Goal: Transaction & Acquisition: Purchase product/service

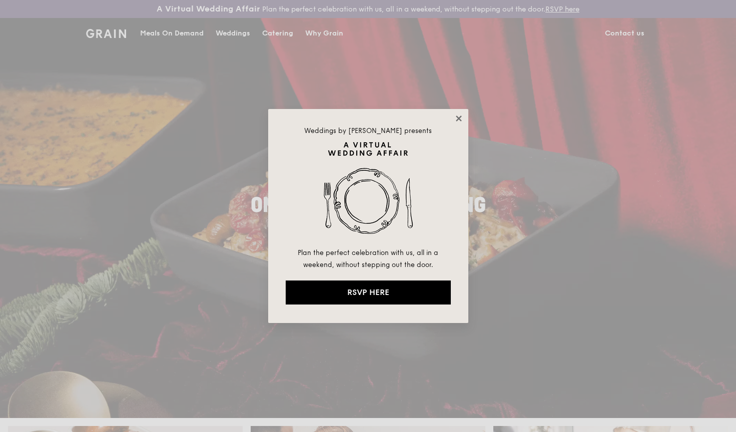
click at [458, 120] on icon at bounding box center [458, 118] width 9 height 9
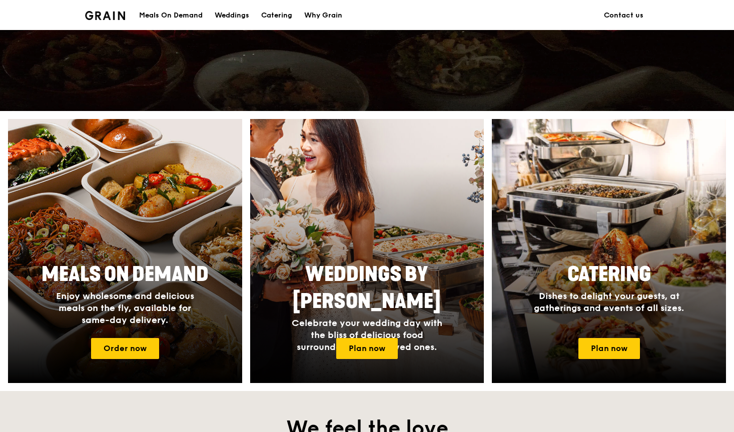
scroll to position [310, 0]
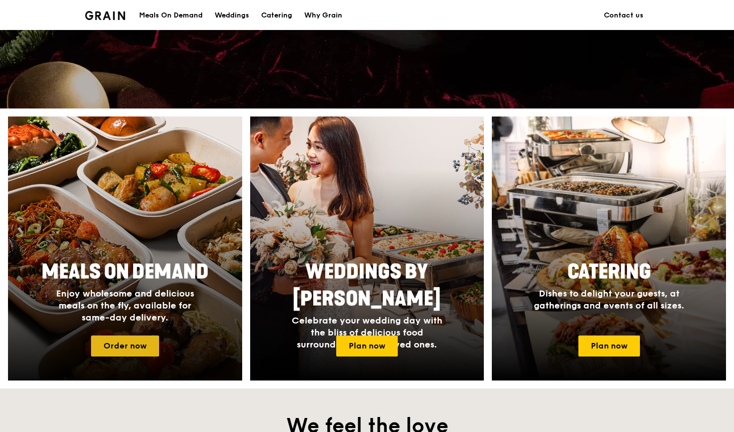
click at [141, 342] on link "Order now" at bounding box center [125, 346] width 68 height 21
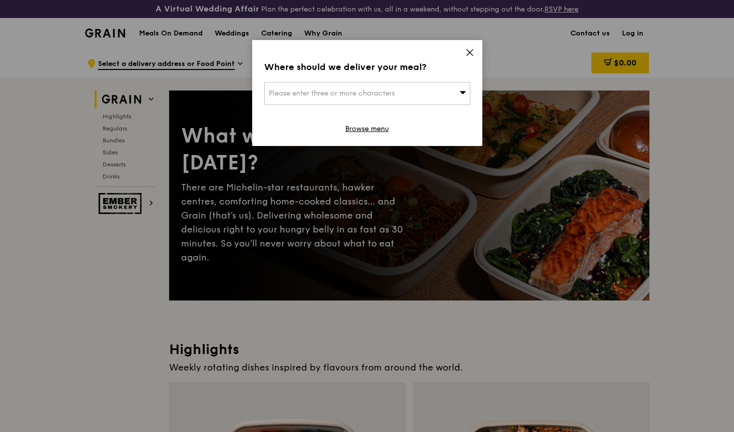
click at [343, 87] on div "Please enter three or more characters" at bounding box center [367, 93] width 206 height 23
type input "4"
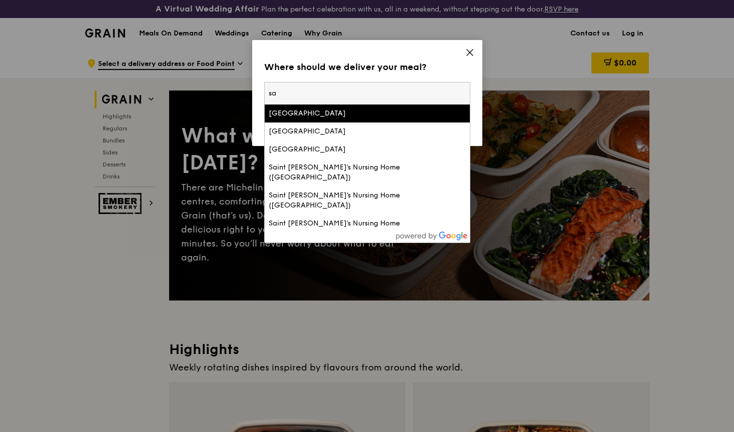
type input "s"
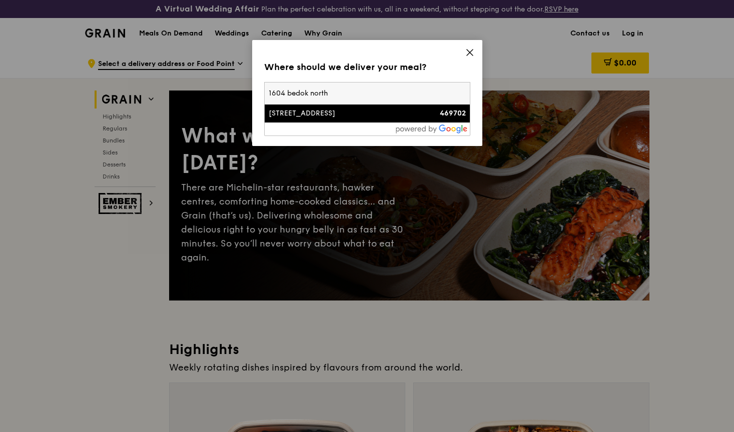
type input "1604 bedok north"
click at [367, 112] on div "[STREET_ADDRESS]" at bounding box center [343, 114] width 148 height 10
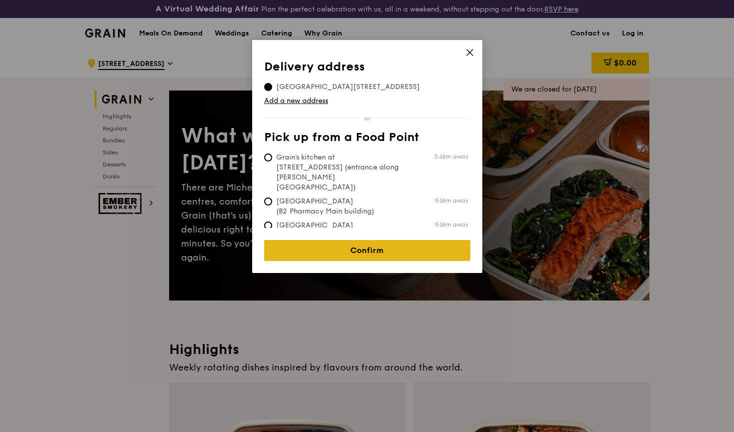
click at [381, 246] on link "Confirm" at bounding box center [367, 250] width 206 height 21
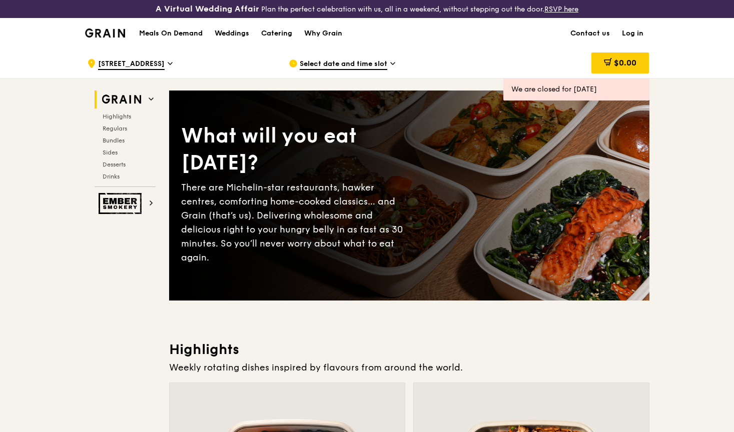
click at [359, 65] on span "Select date and time slot" at bounding box center [344, 64] width 88 height 11
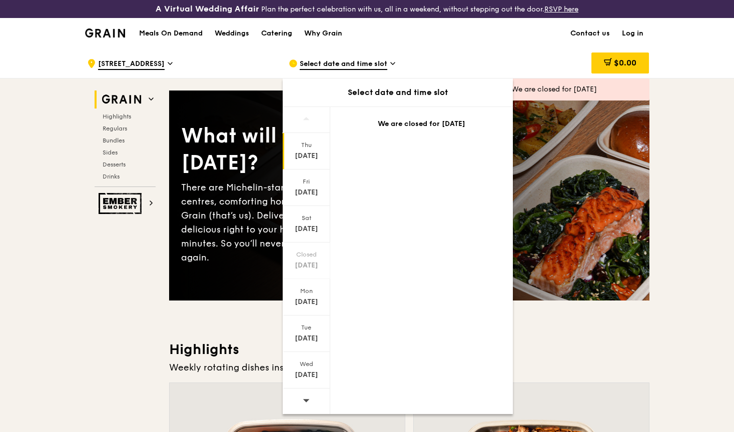
click at [305, 144] on div "Thu" at bounding box center [306, 145] width 45 height 8
click at [305, 159] on div "[DATE]" at bounding box center [306, 156] width 45 height 10
click at [298, 200] on div "[DATE]" at bounding box center [307, 188] width 48 height 37
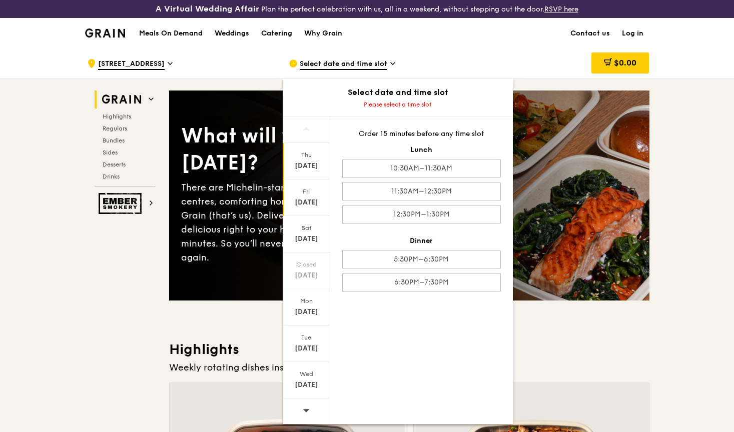
click at [305, 162] on div "[DATE]" at bounding box center [306, 166] width 45 height 10
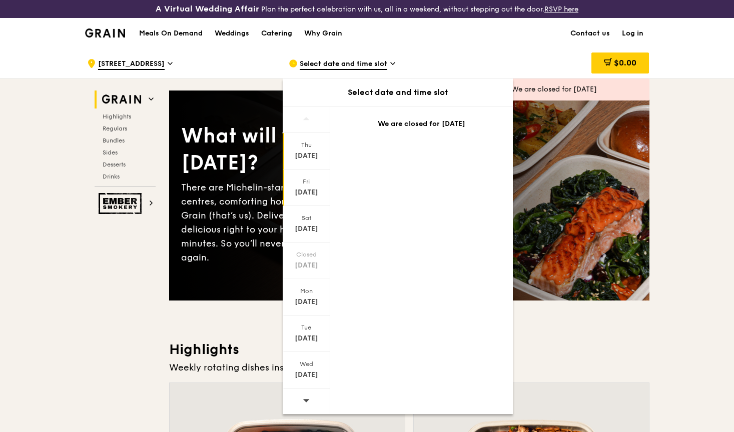
click at [308, 197] on div "[DATE]" at bounding box center [306, 193] width 45 height 10
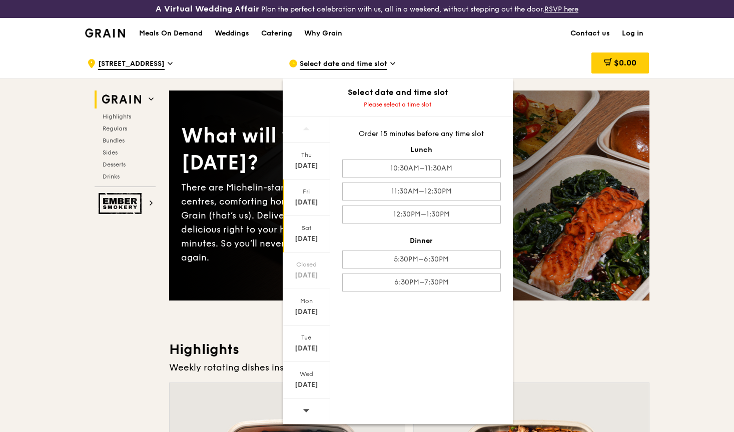
click at [310, 237] on div "[DATE]" at bounding box center [306, 239] width 45 height 10
click at [306, 300] on div "Mon" at bounding box center [306, 301] width 45 height 8
click at [315, 167] on div "[DATE]" at bounding box center [306, 166] width 45 height 10
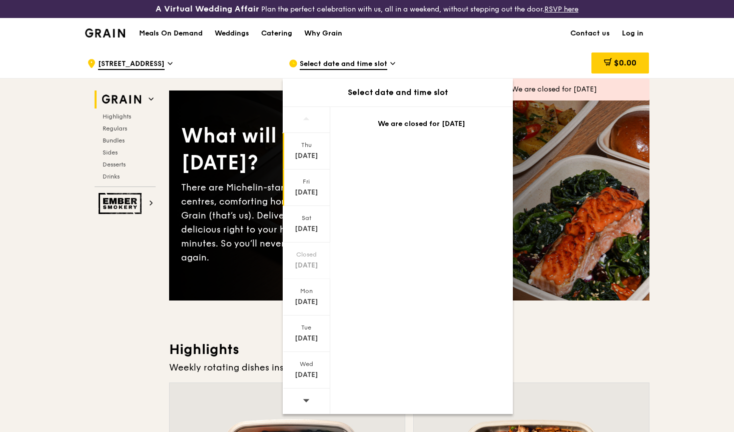
click at [308, 186] on div "[DATE]" at bounding box center [307, 188] width 48 height 37
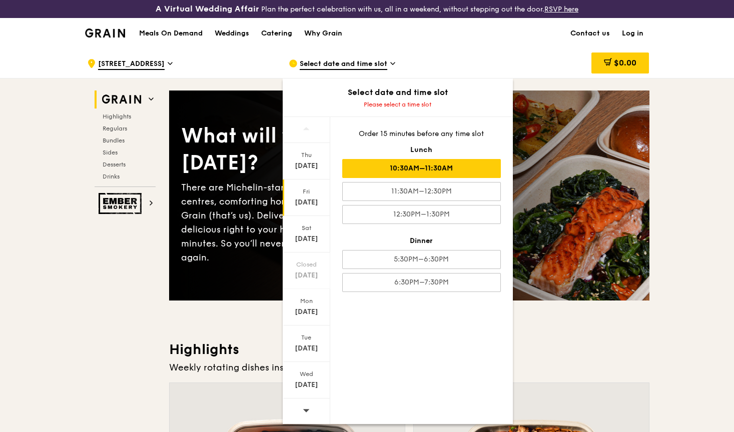
click at [444, 165] on div "10:30AM–11:30AM" at bounding box center [421, 168] width 159 height 19
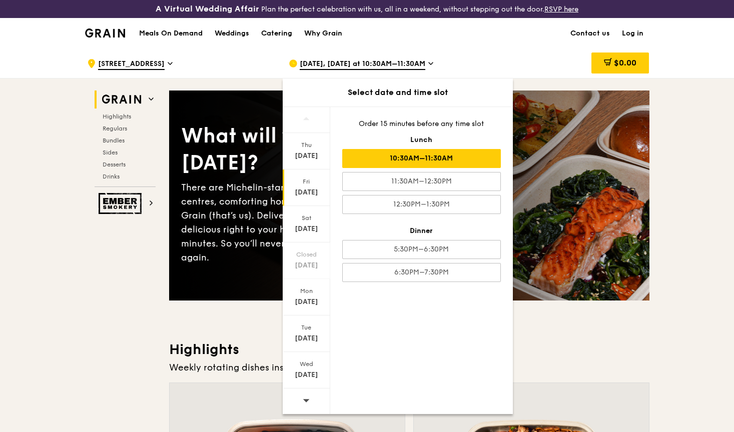
click at [444, 165] on div "10:30AM–11:30AM" at bounding box center [421, 158] width 159 height 19
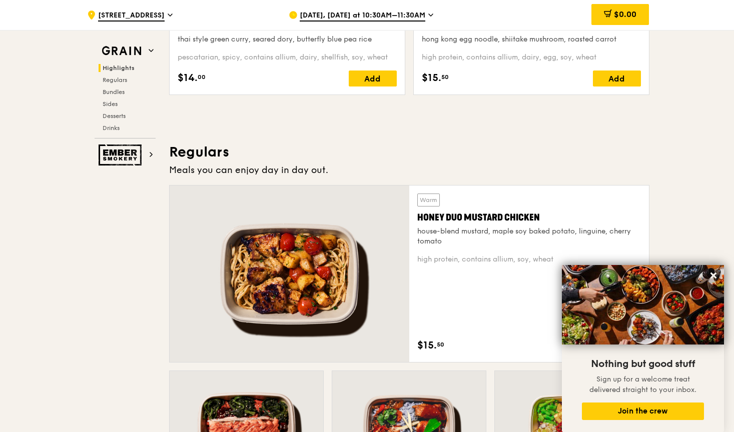
scroll to position [565, 0]
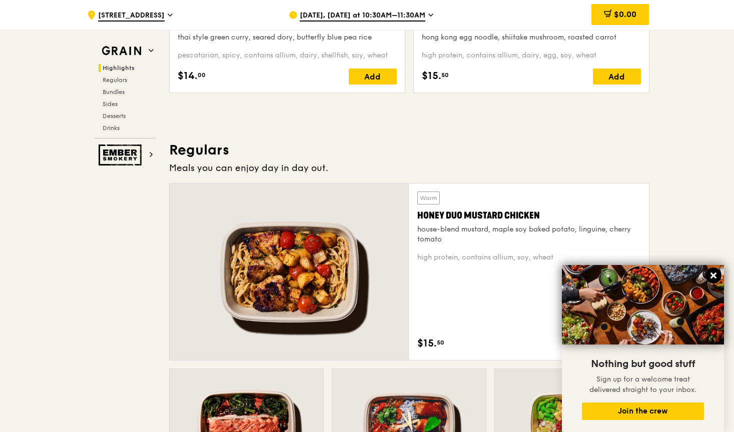
click at [715, 278] on icon at bounding box center [713, 276] width 6 height 6
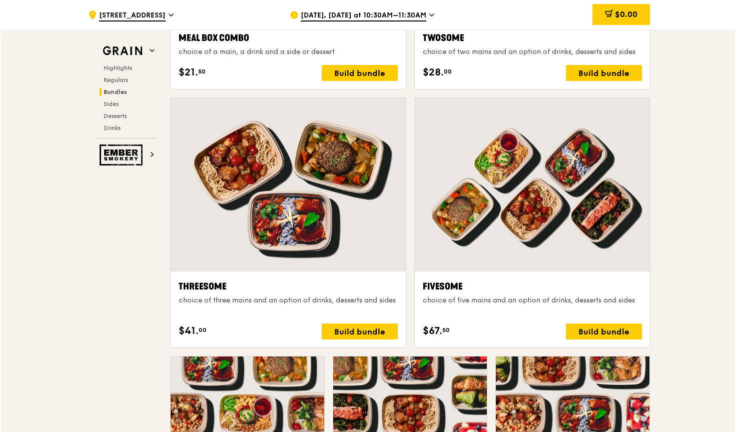
scroll to position [1691, 0]
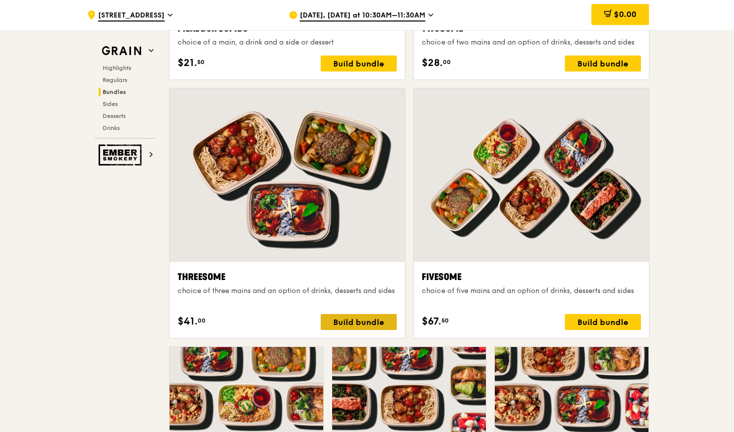
click at [370, 321] on div "Build bundle" at bounding box center [359, 322] width 76 height 16
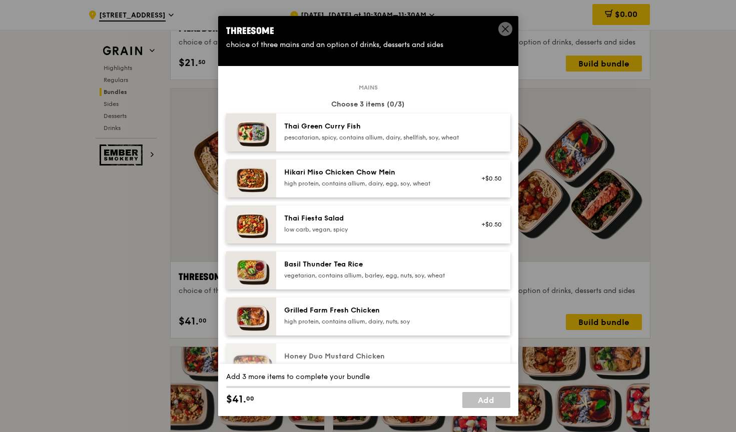
scroll to position [0, 0]
click at [472, 141] on div at bounding box center [489, 133] width 39 height 22
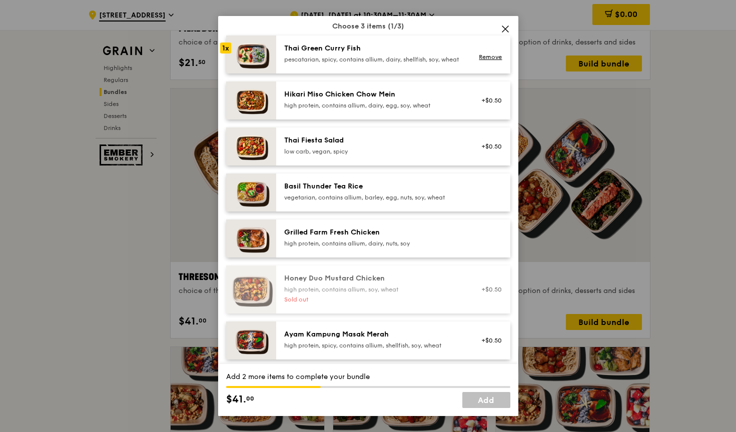
scroll to position [93, 0]
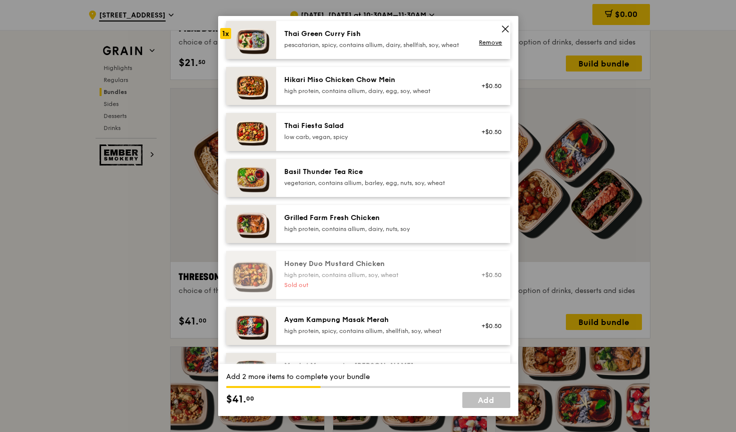
click at [441, 223] on div "Grilled Farm Fresh Chicken" at bounding box center [374, 218] width 180 height 10
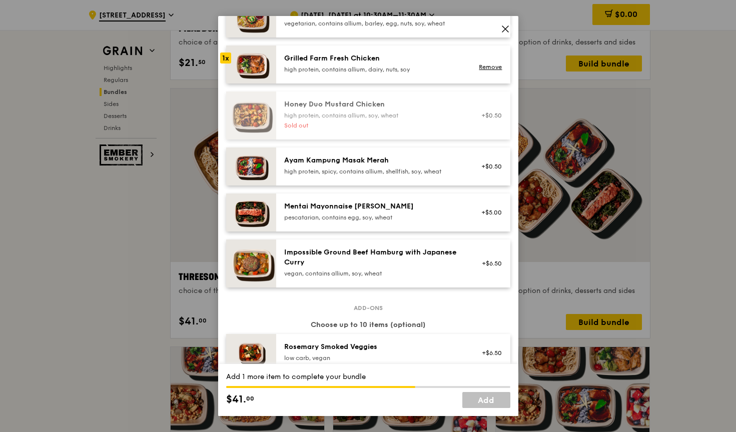
scroll to position [252, 0]
click at [441, 222] on div "pescatarian, contains egg, soy, wheat" at bounding box center [374, 218] width 180 height 8
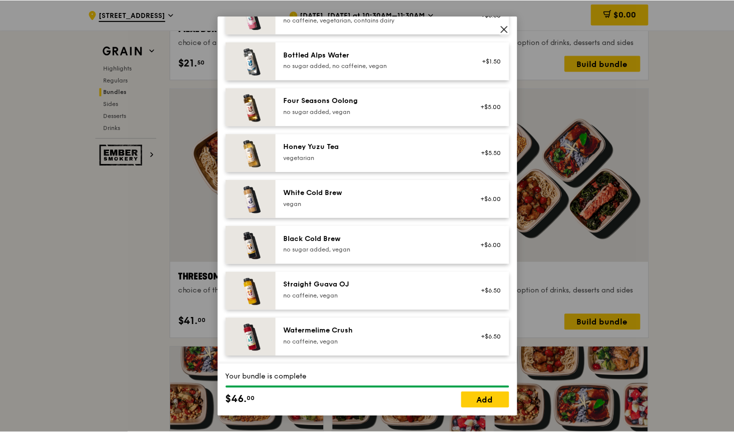
scroll to position [1151, 0]
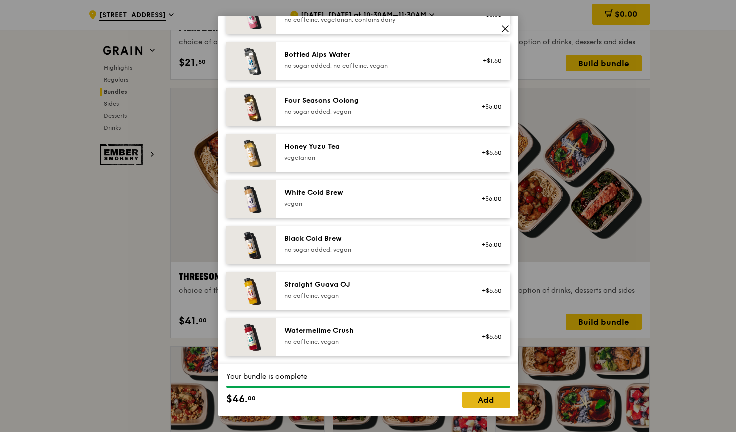
click at [482, 399] on link "Add" at bounding box center [486, 400] width 48 height 16
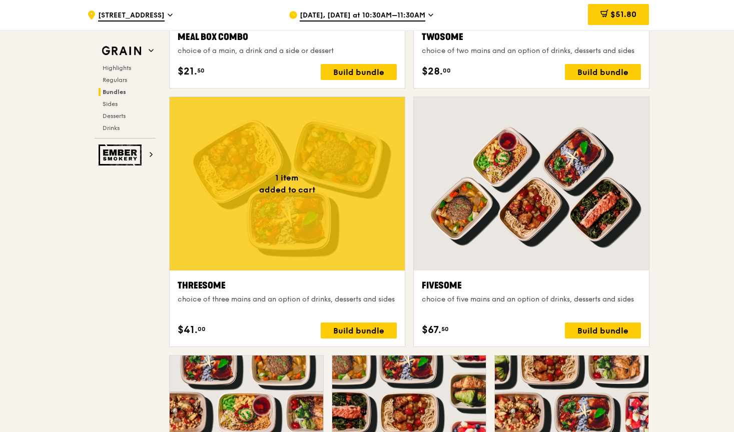
scroll to position [1677, 0]
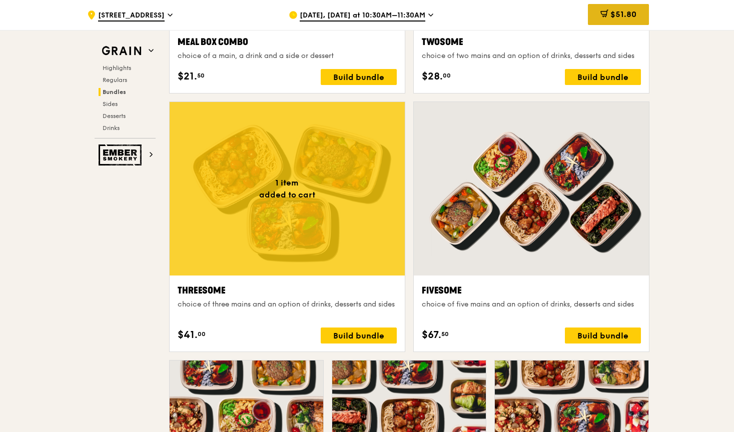
click at [619, 12] on span "$51.80" at bounding box center [623, 15] width 26 height 10
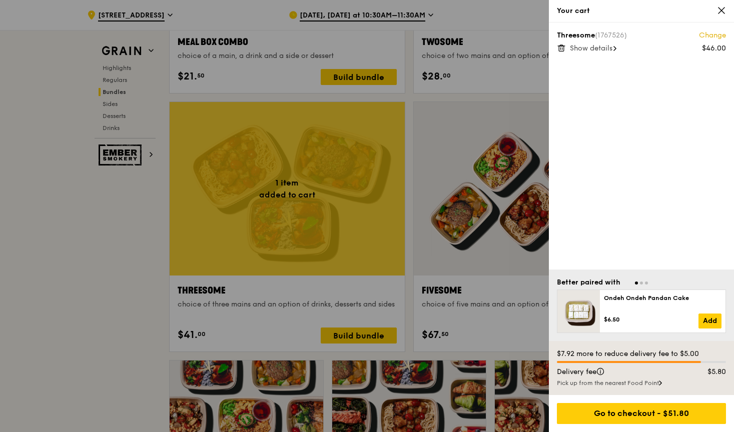
click at [561, 48] on icon at bounding box center [561, 48] width 9 height 9
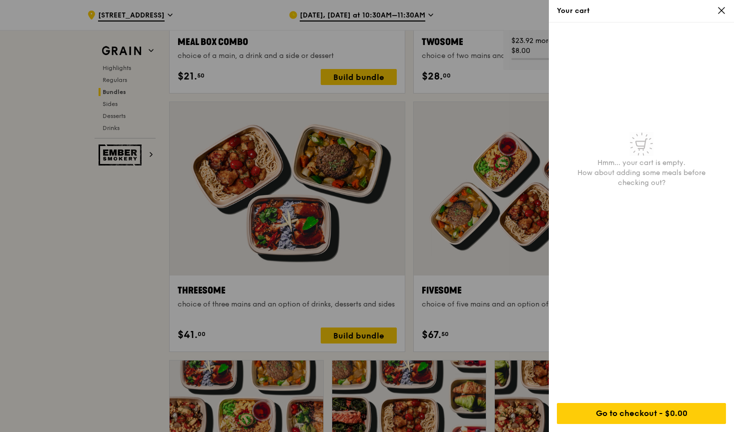
click at [107, 232] on div at bounding box center [367, 216] width 734 height 432
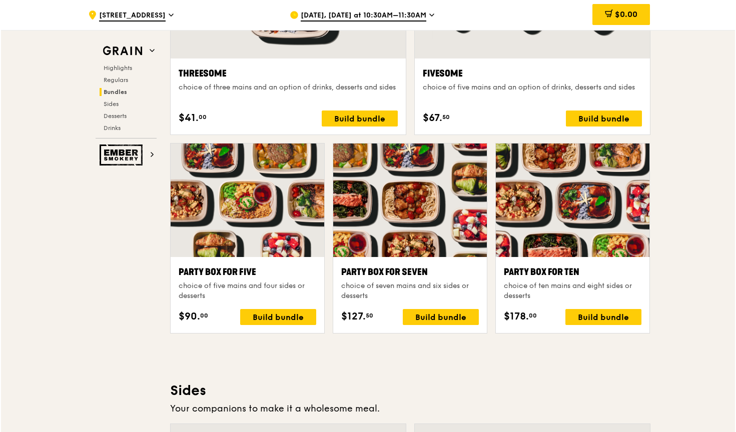
scroll to position [1894, 0]
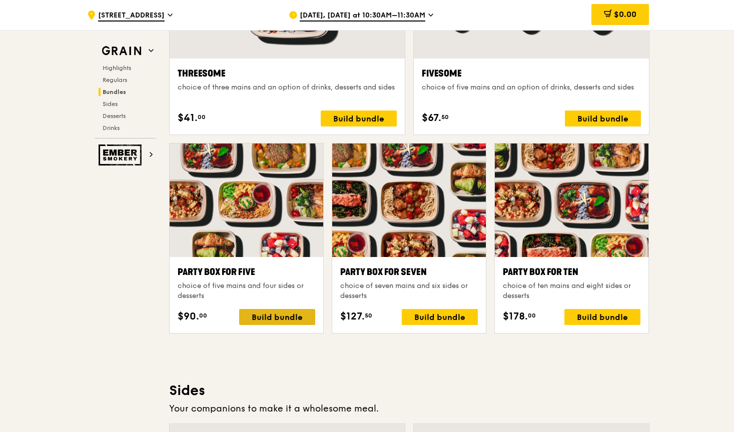
click at [244, 317] on div "Build bundle" at bounding box center [277, 317] width 76 height 16
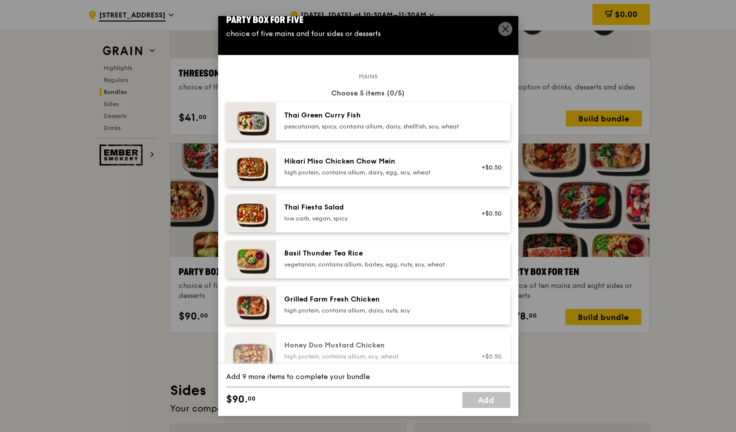
scroll to position [15, 0]
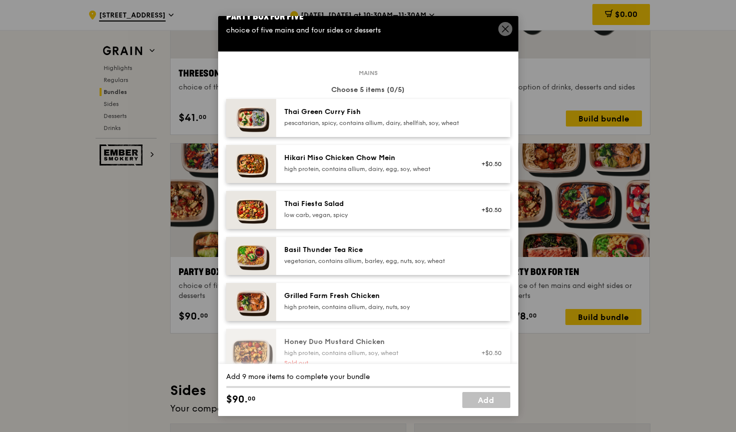
click at [356, 106] on div "Mains Choose 5 items (0/5) Thai Green [PERSON_NAME] Fish pescatarian, spicy, co…" at bounding box center [368, 309] width 284 height 473
click at [360, 117] on div "Thai Green Curry Fish" at bounding box center [374, 112] width 180 height 10
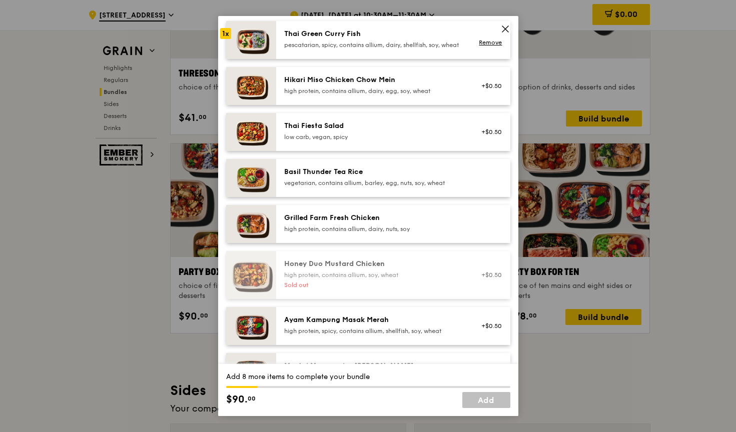
scroll to position [93, 0]
click at [366, 223] on div "Grilled Farm Fresh Chicken" at bounding box center [374, 218] width 180 height 10
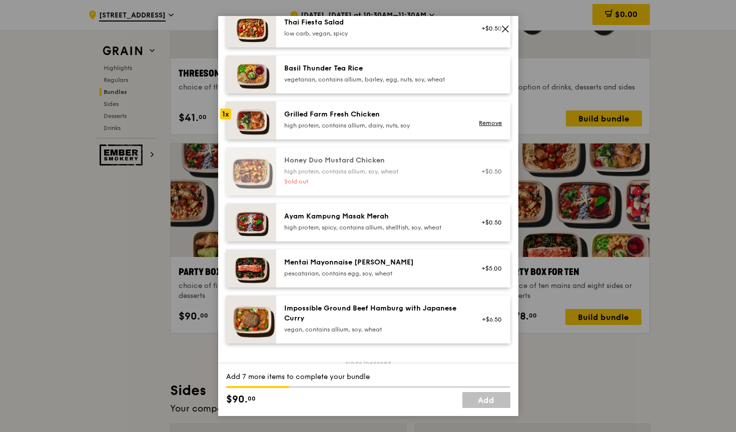
scroll to position [197, 0]
click at [371, 267] on div "Mentai Mayonnaise [PERSON_NAME]" at bounding box center [374, 262] width 180 height 10
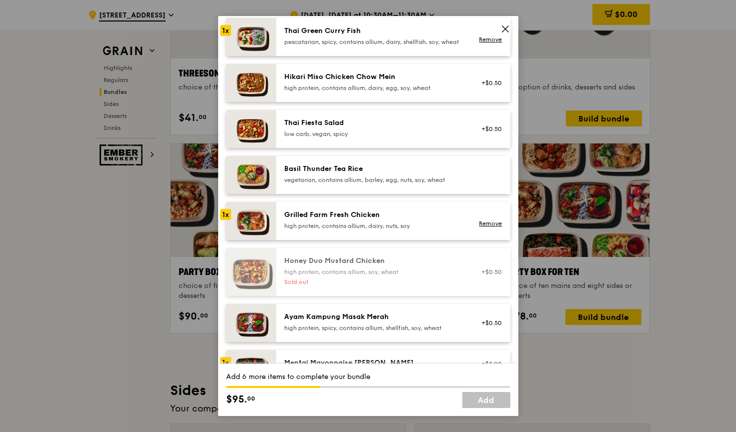
scroll to position [92, 0]
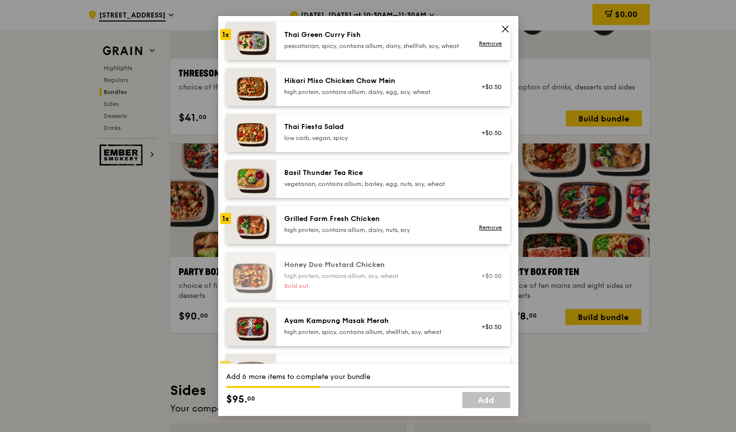
click at [371, 234] on div "high protein, contains allium, dairy, nuts, soy" at bounding box center [374, 230] width 180 height 8
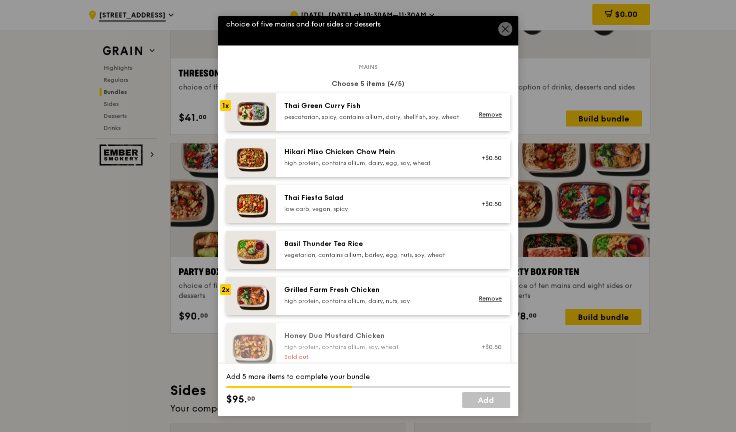
scroll to position [14, 0]
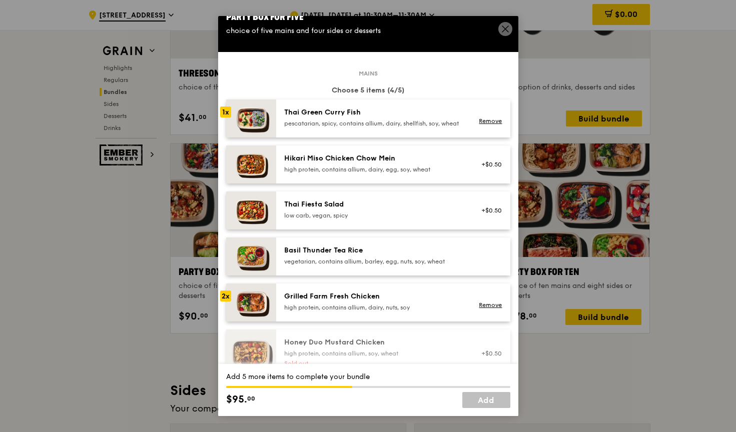
click at [367, 174] on div "Hikari Miso Chicken Chow Mein high protein, contains allium, dairy, egg, soy, w…" at bounding box center [374, 164] width 180 height 20
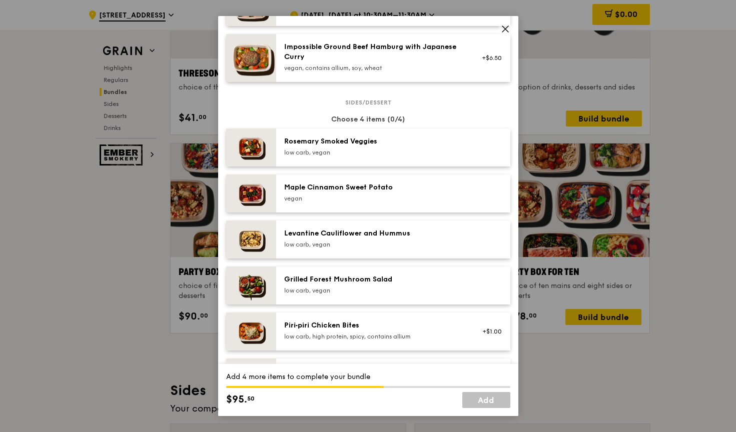
scroll to position [459, 0]
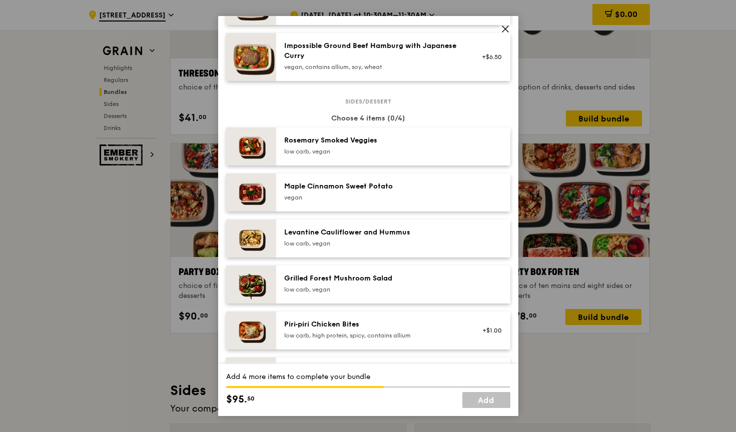
click at [368, 156] on div "low carb, vegan" at bounding box center [374, 152] width 180 height 8
click at [368, 197] on div "Maple Cinnamon Sweet Potato [GEOGRAPHIC_DATA]" at bounding box center [393, 193] width 234 height 38
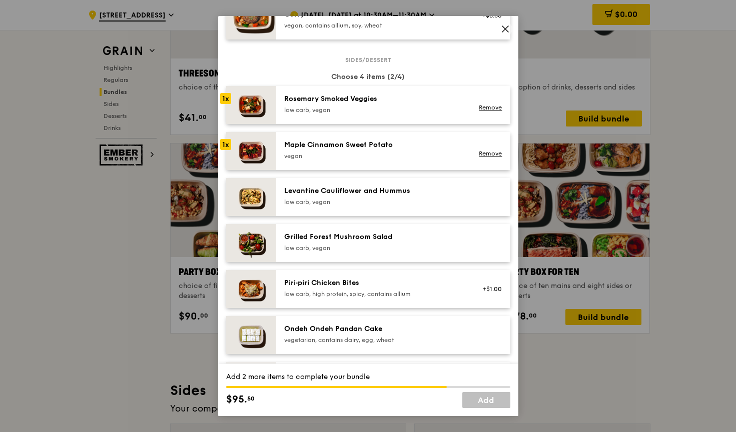
scroll to position [507, 0]
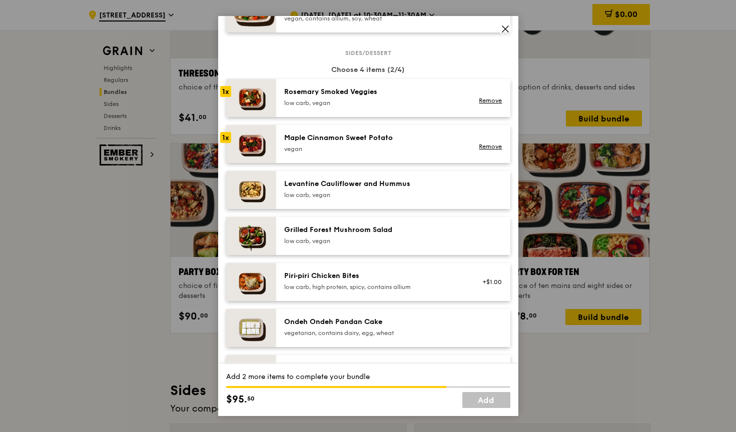
click at [368, 189] on div "Levantine Cauliflower and Hummus" at bounding box center [374, 184] width 180 height 10
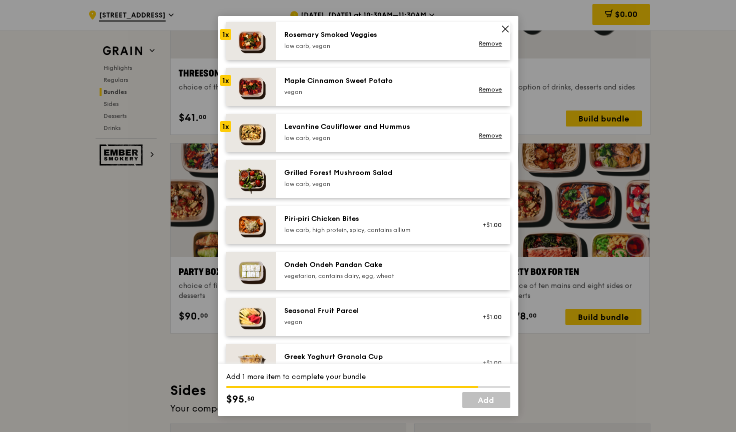
scroll to position [566, 0]
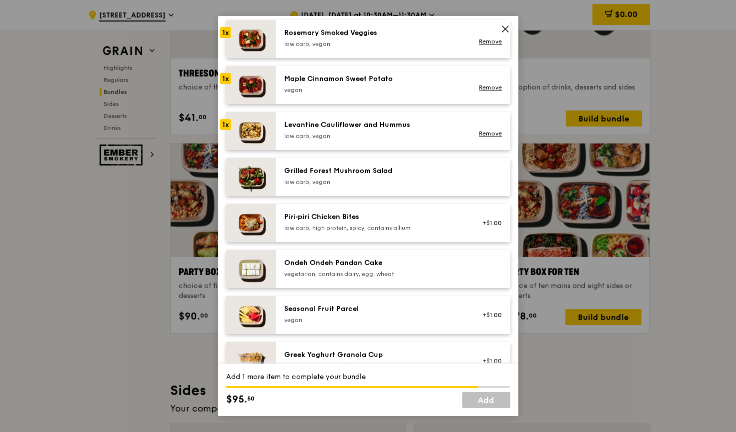
click at [368, 186] on div "low carb, vegan" at bounding box center [374, 182] width 180 height 8
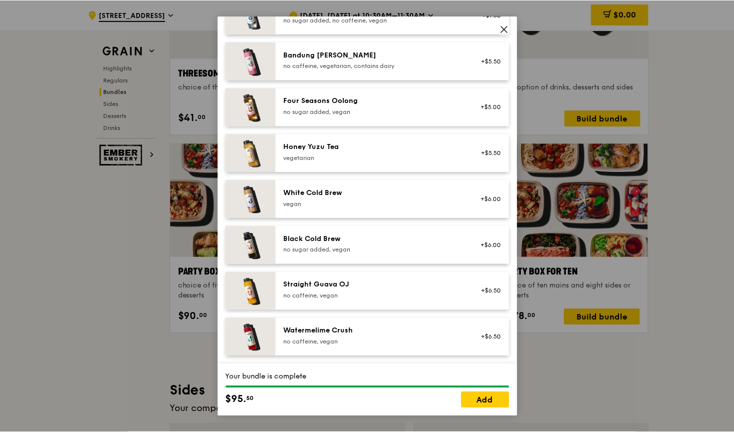
scroll to position [1151, 0]
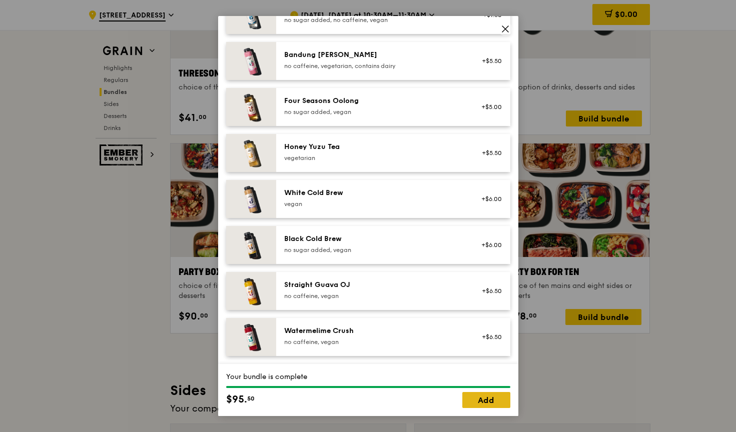
click at [483, 402] on link "Add" at bounding box center [486, 400] width 48 height 16
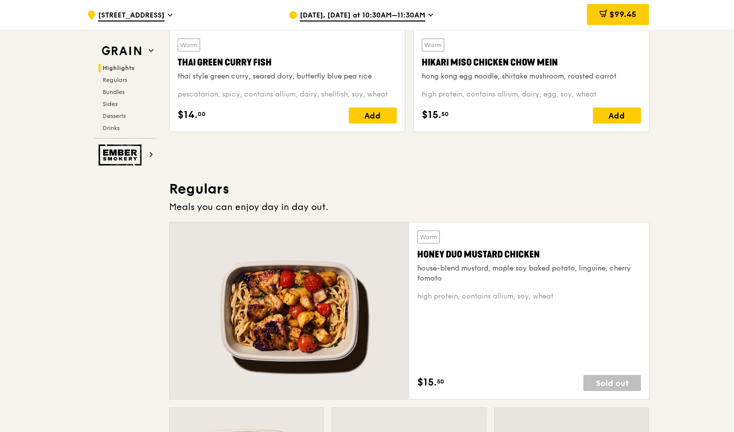
scroll to position [503, 0]
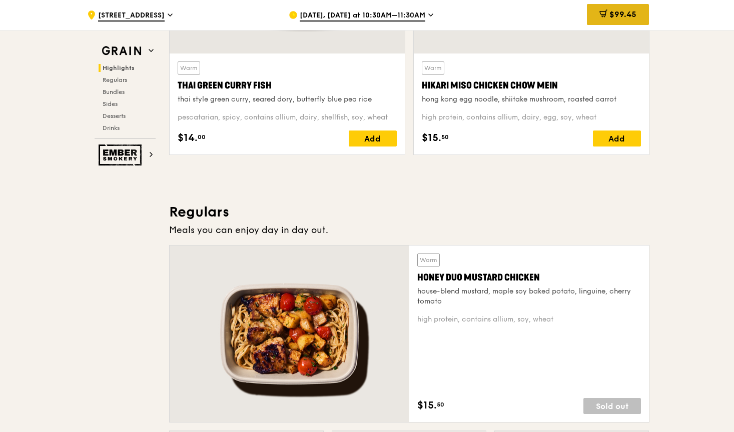
click at [604, 16] on icon at bounding box center [603, 14] width 8 height 8
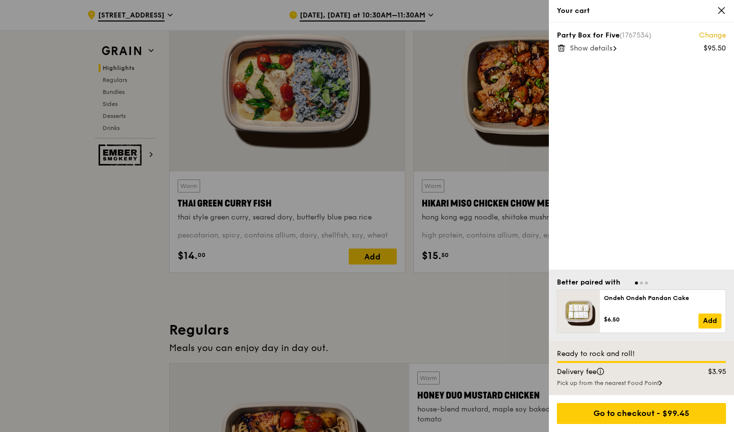
scroll to position [384, 0]
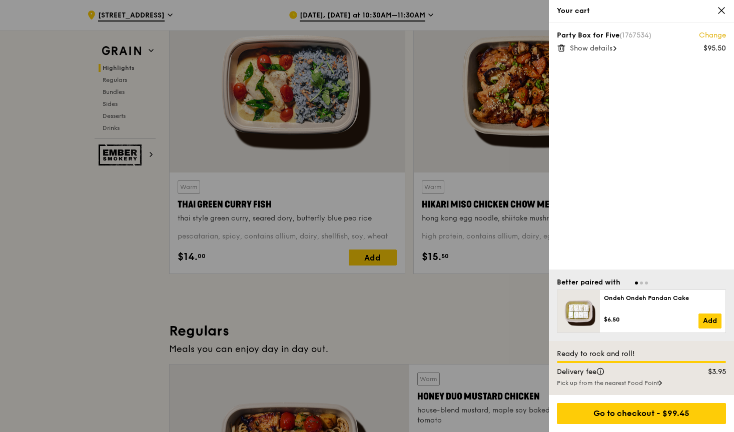
click at [721, 9] on icon at bounding box center [721, 10] width 9 height 9
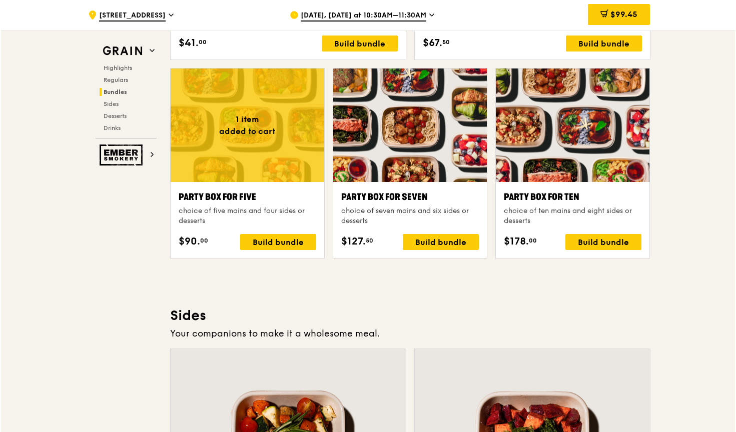
scroll to position [1975, 0]
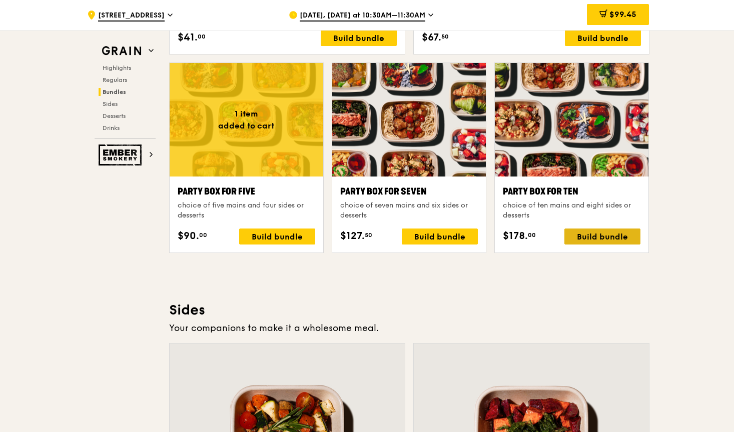
click at [605, 239] on div "Build bundle" at bounding box center [602, 237] width 76 height 16
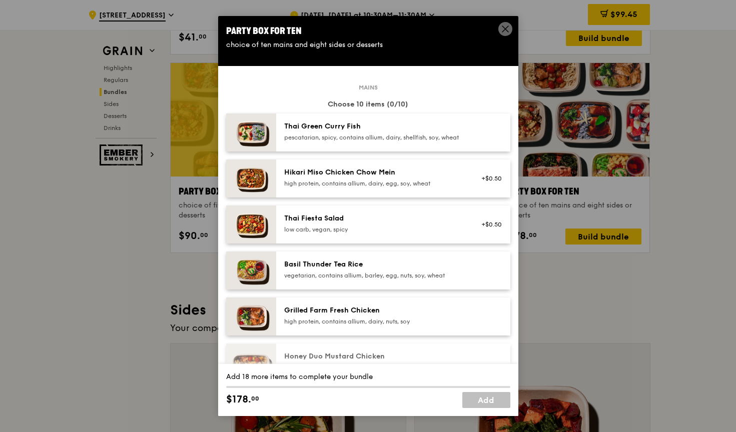
click at [368, 142] on div "pescatarian, spicy, contains allium, dairy, shellfish, soy, wheat" at bounding box center [374, 138] width 180 height 8
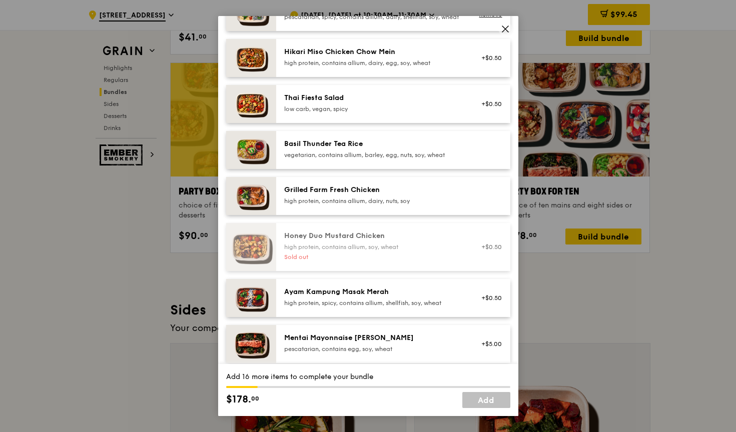
scroll to position [122, 0]
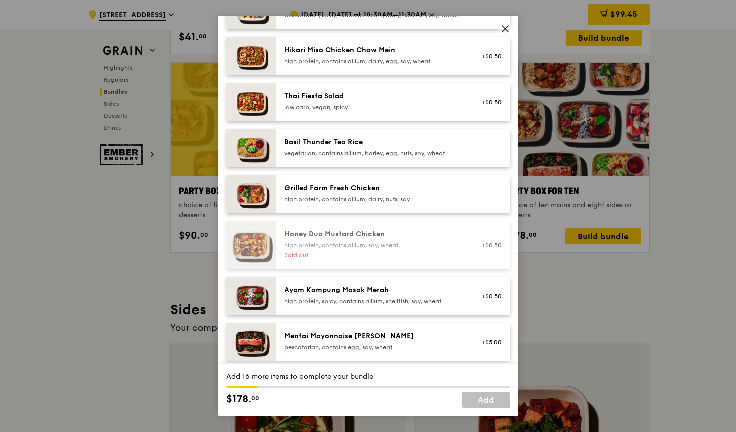
click at [383, 158] on div "Basil Thunder Tea Rice vegetarian, contains allium, barley, egg, nuts, soy, whe…" at bounding box center [374, 148] width 180 height 20
click at [405, 194] on div "Grilled Farm Fresh Chicken" at bounding box center [374, 189] width 180 height 10
click at [425, 296] on div "Ayam Kampung Masak Merah" at bounding box center [374, 291] width 180 height 10
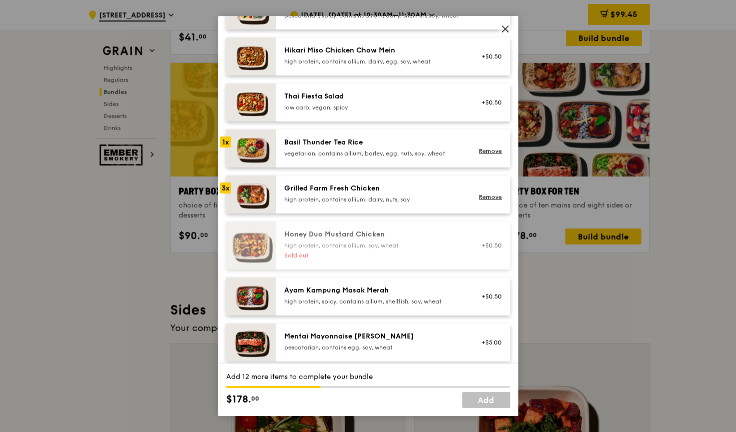
click at [425, 296] on div "Ayam Kampung Masak Merah" at bounding box center [374, 291] width 180 height 10
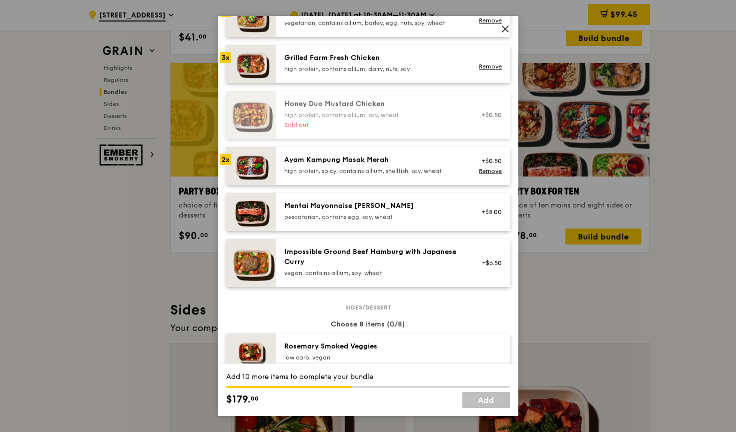
scroll to position [246, 0]
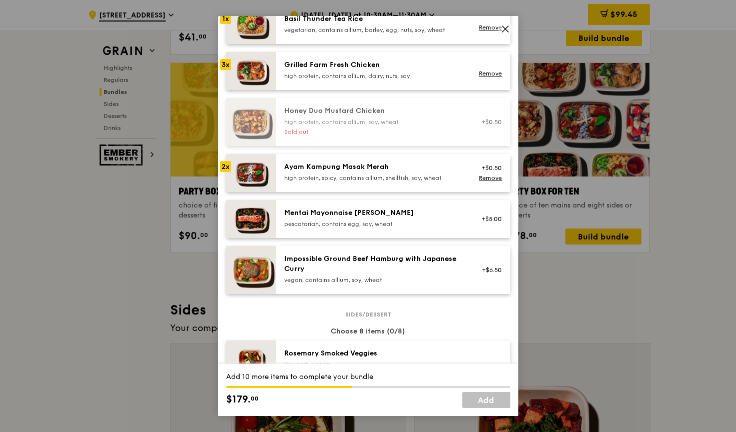
click at [422, 228] on div "pescatarian, contains egg, soy, wheat" at bounding box center [374, 224] width 180 height 8
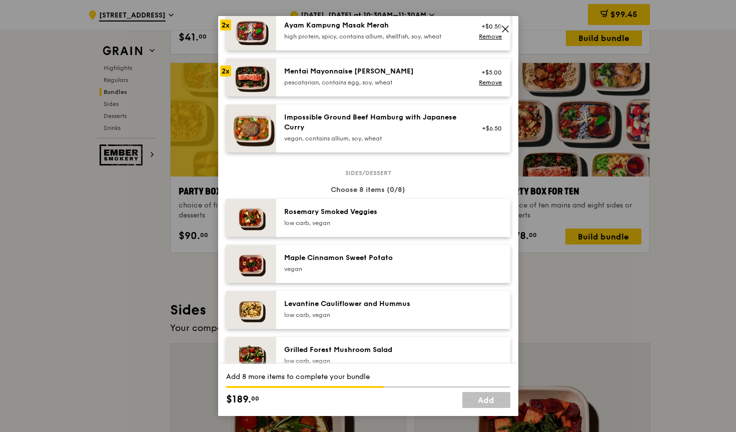
scroll to position [384, 0]
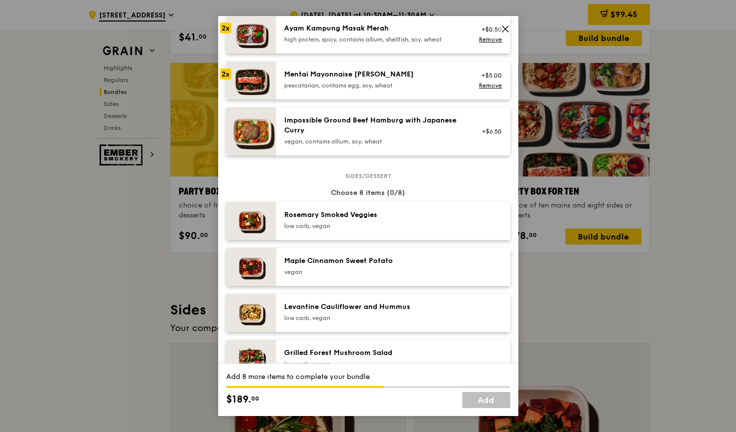
click at [422, 230] on div "low carb, vegan" at bounding box center [374, 226] width 180 height 8
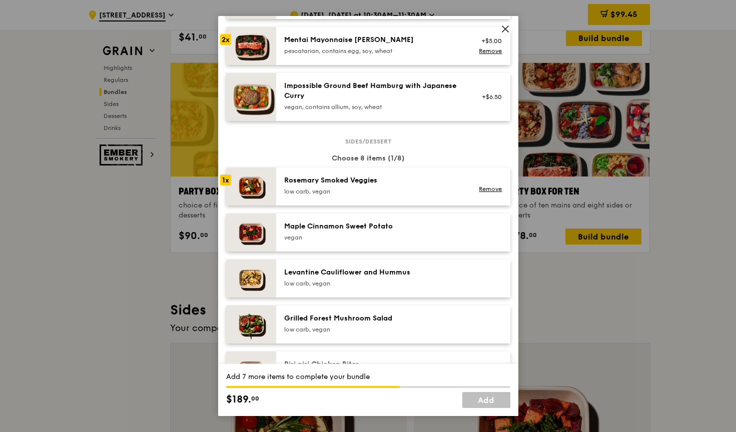
click at [419, 232] on div "Maple Cinnamon Sweet Potato" at bounding box center [374, 227] width 180 height 10
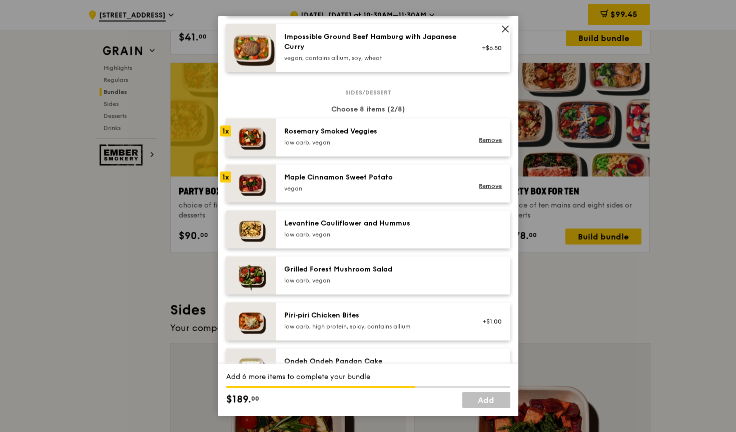
scroll to position [470, 0]
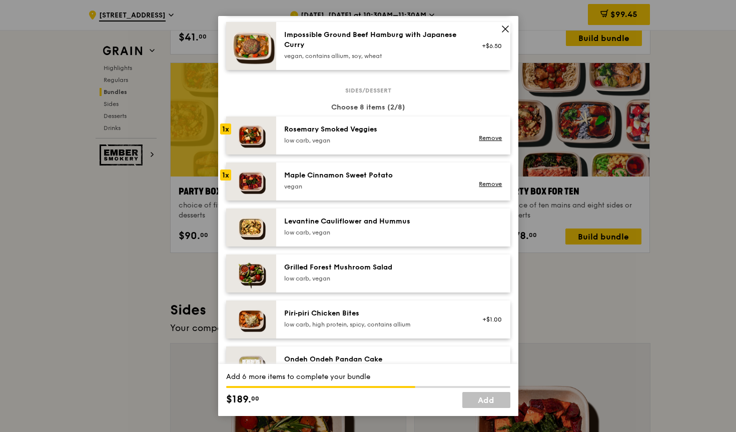
click at [418, 223] on div "Sides/dessert Choose 8 items (2/8) 1x [PERSON_NAME] Smoked Veggies low carb, ve…" at bounding box center [368, 339] width 284 height 499
click at [422, 237] on div "low carb, vegan" at bounding box center [374, 233] width 180 height 8
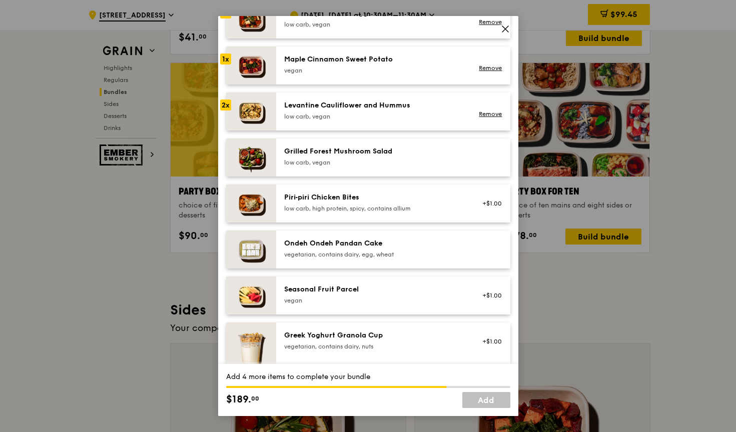
scroll to position [583, 0]
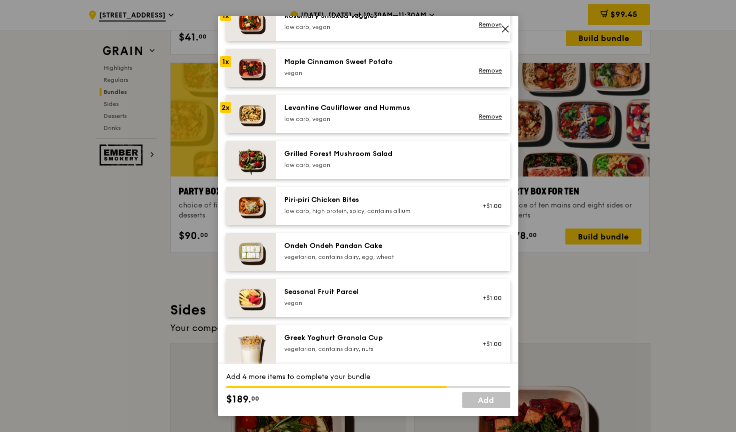
click at [413, 171] on div "Grilled Forest Mushroom Salad low carb, vegan" at bounding box center [374, 160] width 192 height 22
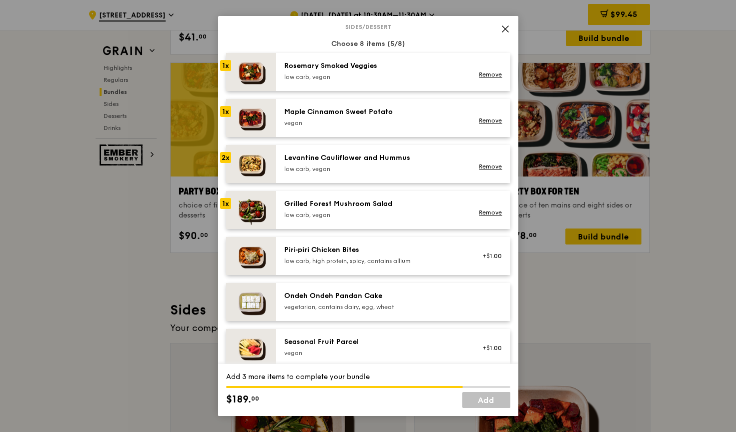
scroll to position [525, 0]
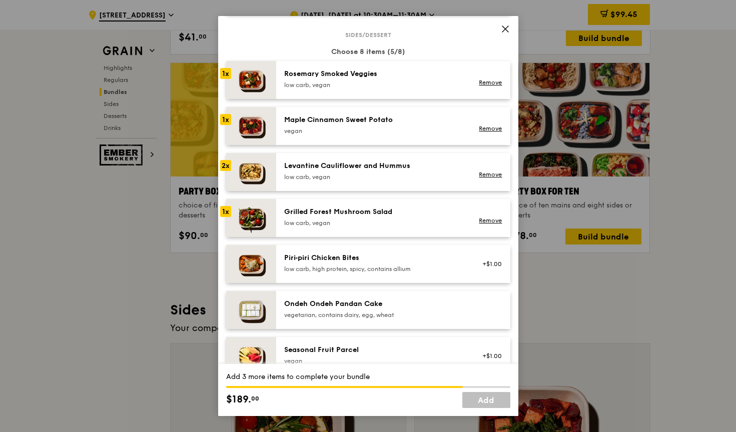
click at [371, 79] on div "Rosemary Smoked Veggies" at bounding box center [374, 74] width 180 height 10
click at [390, 135] on div "vegan" at bounding box center [374, 131] width 180 height 8
click at [431, 227] on div "low carb, vegan" at bounding box center [374, 223] width 180 height 8
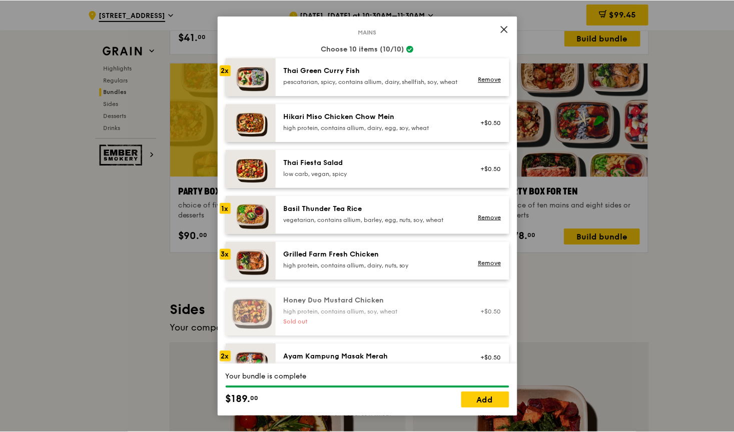
scroll to position [0, 0]
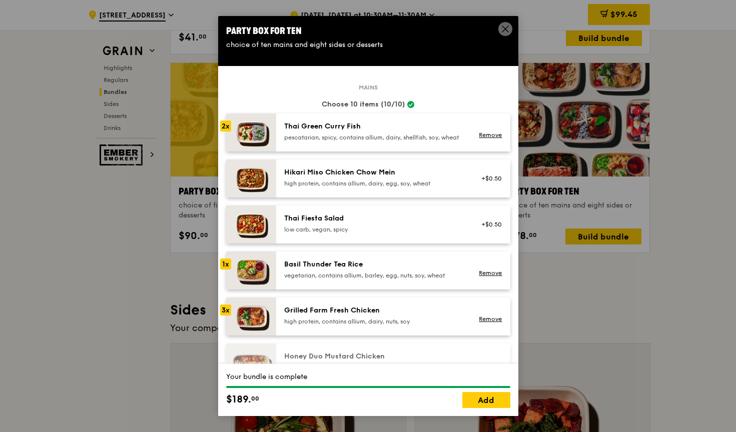
click at [503, 27] on icon at bounding box center [505, 29] width 6 height 6
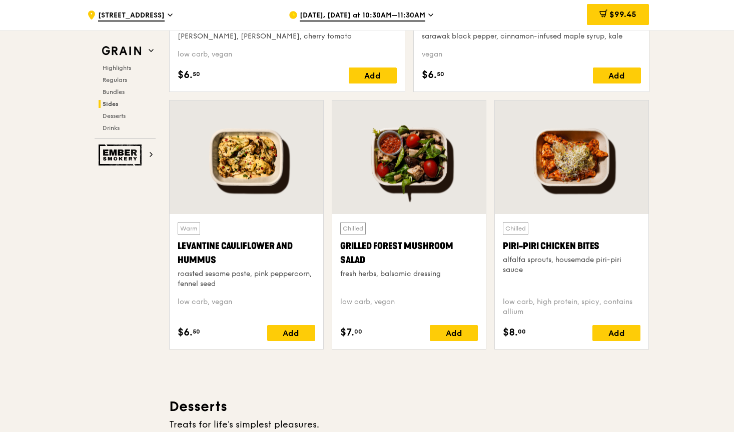
scroll to position [2500, 0]
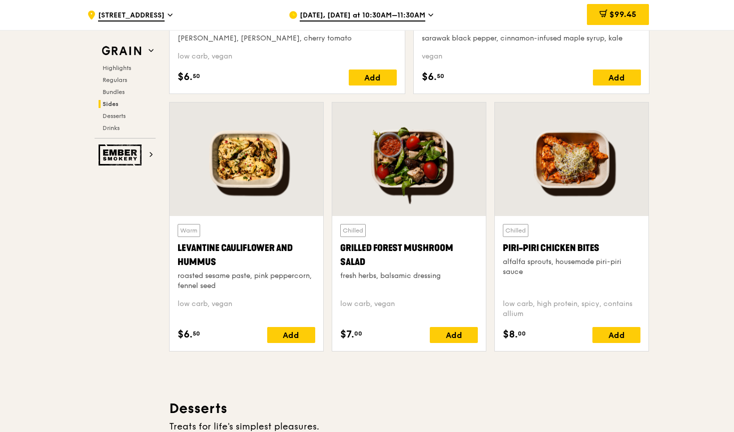
click at [367, 161] on div at bounding box center [409, 160] width 154 height 114
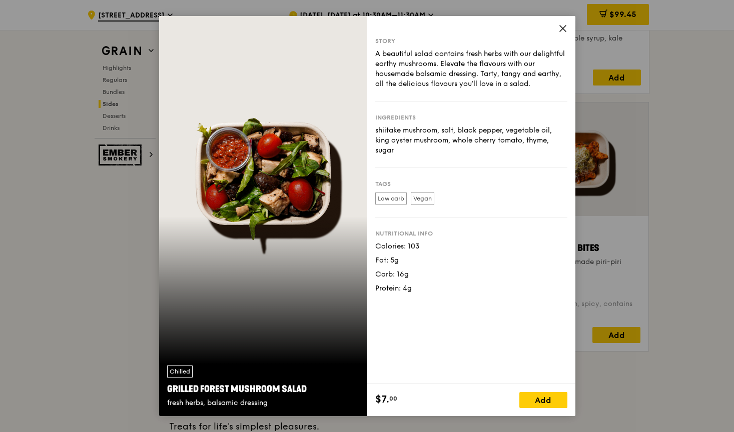
click at [558, 31] on div "Story A beautiful salad contains fresh herbs with our delightful earthy mushroo…" at bounding box center [471, 200] width 208 height 368
click at [564, 30] on icon at bounding box center [563, 29] width 6 height 6
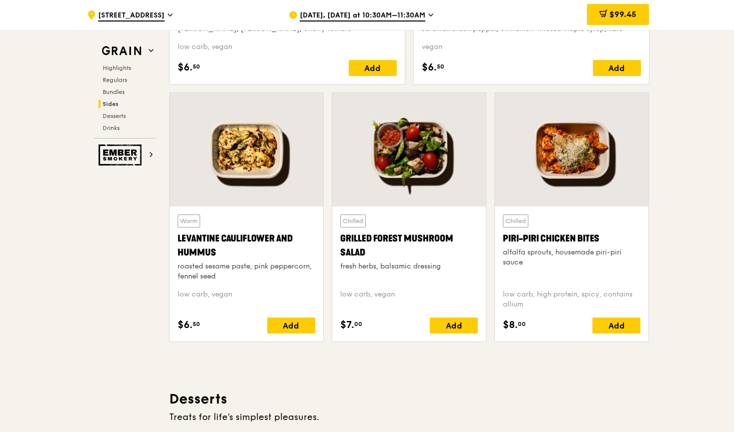
scroll to position [2511, 0]
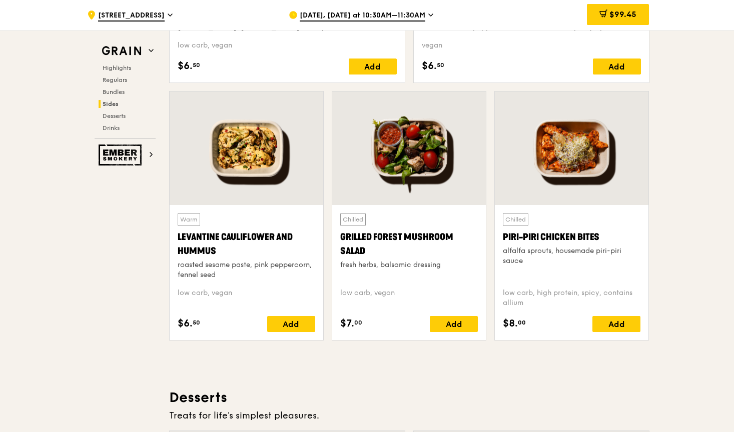
click at [234, 159] on div at bounding box center [247, 149] width 154 height 114
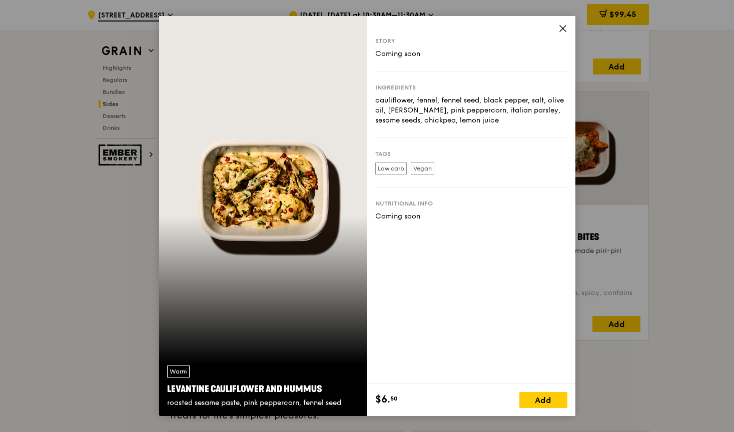
click at [561, 27] on icon at bounding box center [563, 29] width 6 height 6
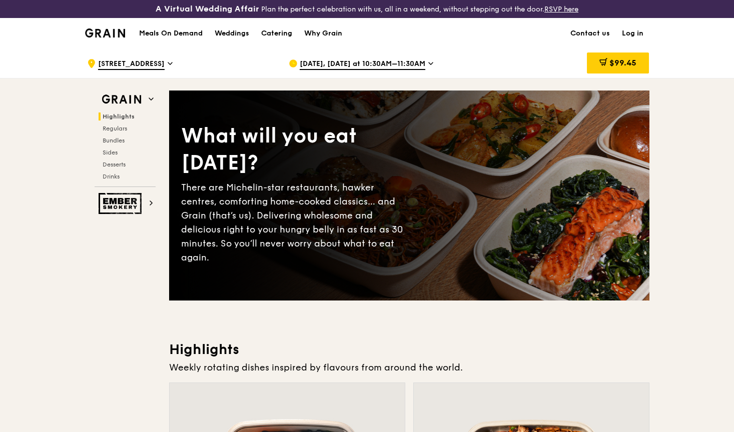
scroll to position [0, 0]
click at [197, 36] on h1 "Meals On Demand" at bounding box center [171, 34] width 64 height 10
click at [170, 33] on h1 "Meals On Demand" at bounding box center [171, 34] width 64 height 10
click at [273, 31] on div "Catering" at bounding box center [276, 34] width 31 height 30
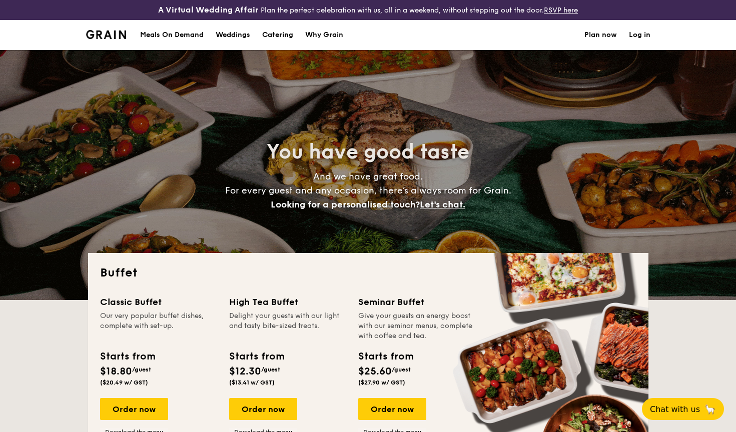
select select
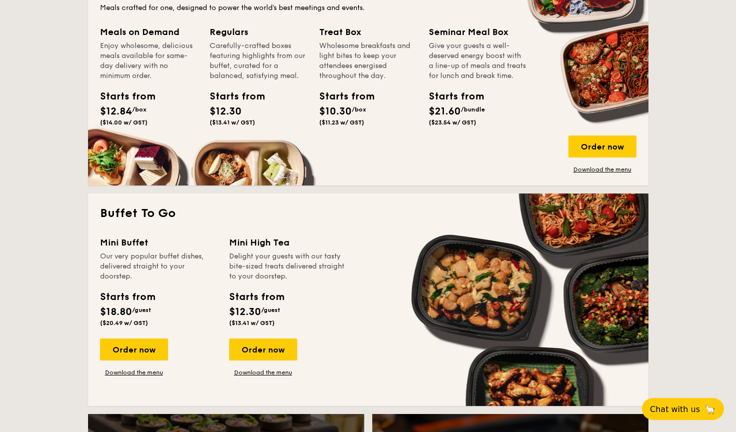
scroll to position [500, 0]
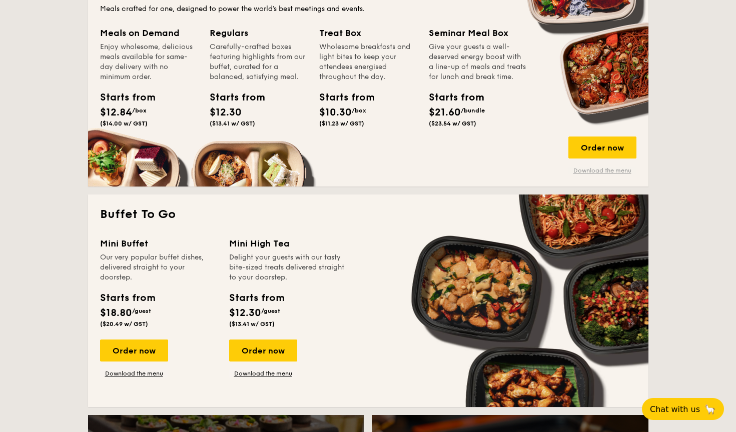
click at [588, 173] on link "Download the menu" at bounding box center [602, 171] width 68 height 8
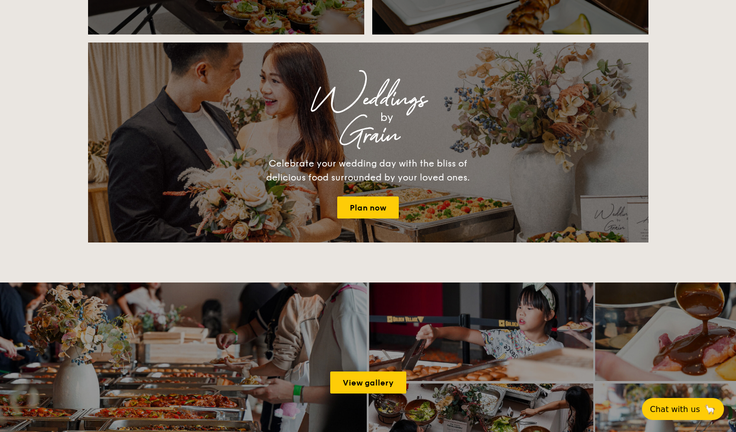
scroll to position [1102, 0]
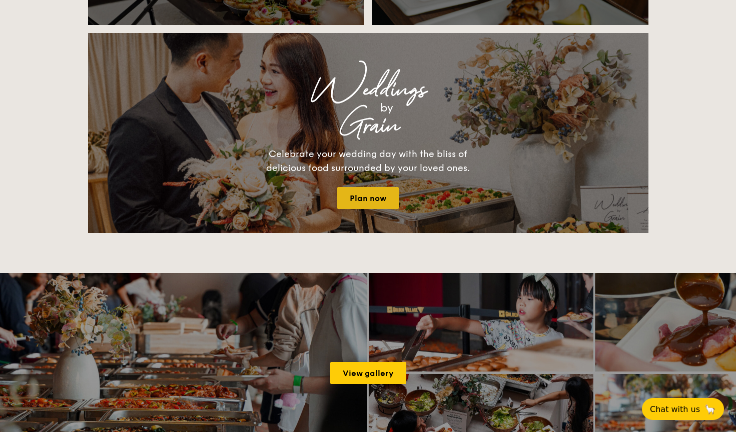
click at [378, 197] on link "Plan now" at bounding box center [368, 198] width 62 height 22
